Goal: Task Accomplishment & Management: Use online tool/utility

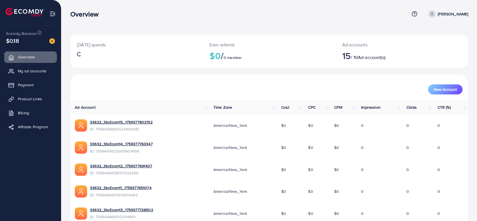
click at [38, 63] on ul "Overview My ad accounts Payment Product Links Billing Affiliate Program" at bounding box center [30, 93] width 61 height 89
click at [39, 68] on span "My ad accounts" at bounding box center [33, 71] width 29 height 6
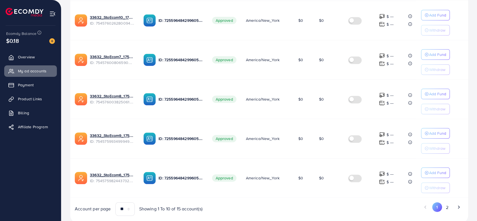
scroll to position [316, 0]
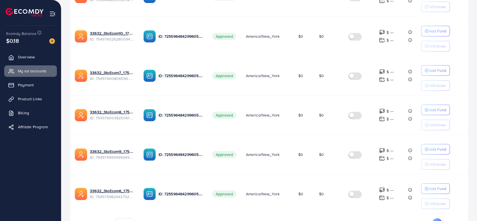
click at [444, 219] on button "2" at bounding box center [447, 224] width 10 height 10
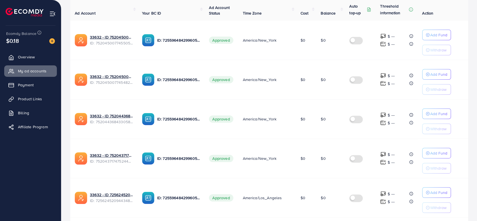
scroll to position [149, 0]
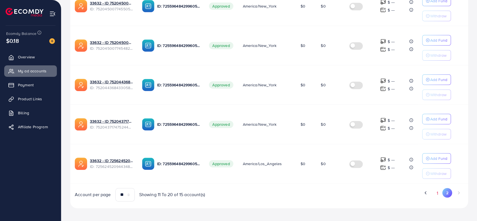
click at [434, 193] on button "1" at bounding box center [437, 193] width 10 height 10
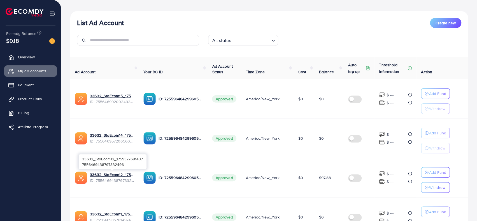
scroll to position [112, 0]
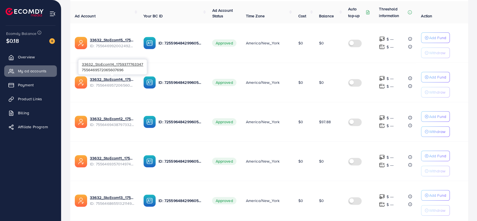
click at [116, 70] on div "33632_StoEcom14_1759377763347 7556469572065607696" at bounding box center [112, 67] width 68 height 15
copy div "7556469572065607696"
